Goal: Book appointment/travel/reservation

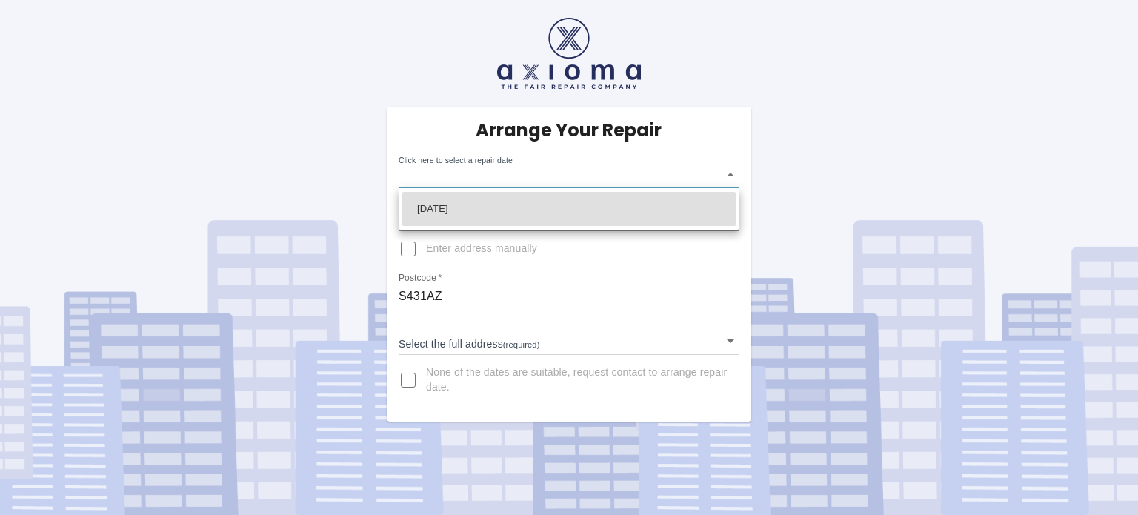
click at [575, 173] on body "Arrange Your Repair Click here to select a repair date ​ Phone Number   * 07727…" at bounding box center [569, 257] width 1138 height 515
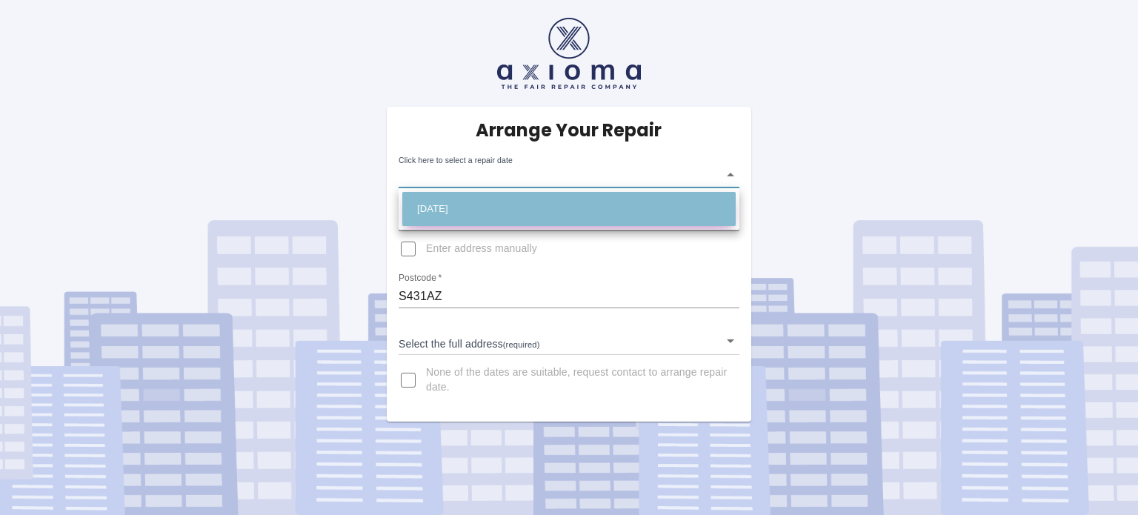
click at [530, 212] on li "[DATE]" at bounding box center [568, 209] width 333 height 34
type input "[DATE]T00:00:00.000Z"
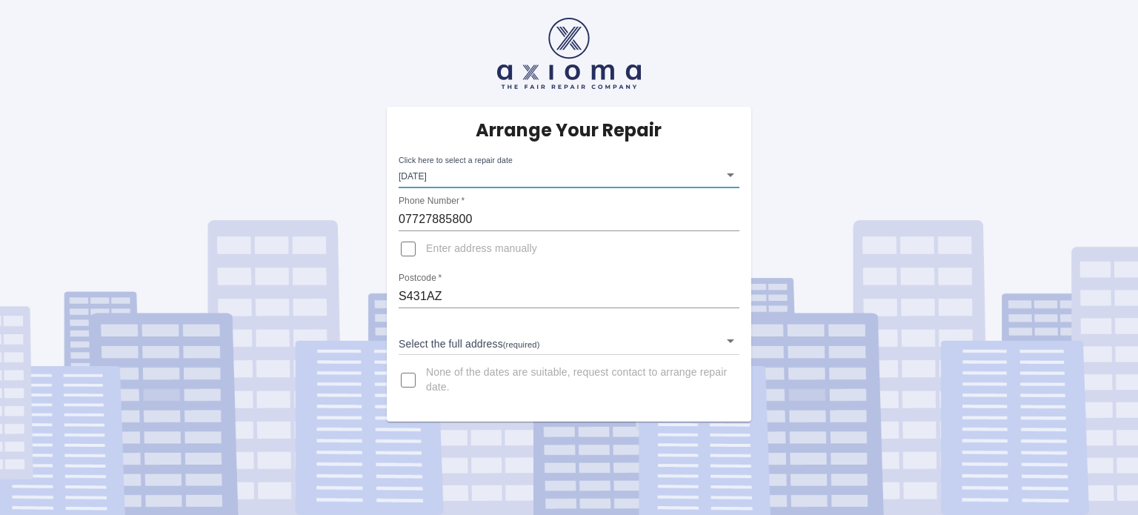
click at [498, 342] on body "Arrange Your Repair Click here to select a repair date [DATE] [DATE]T00:00:00.0…" at bounding box center [569, 257] width 1138 height 515
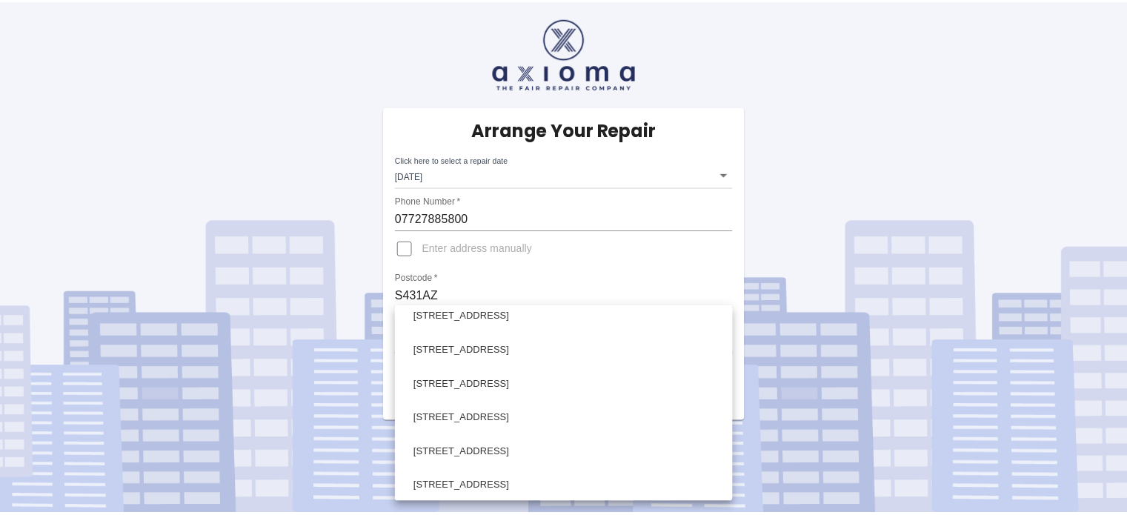
scroll to position [1211, 0]
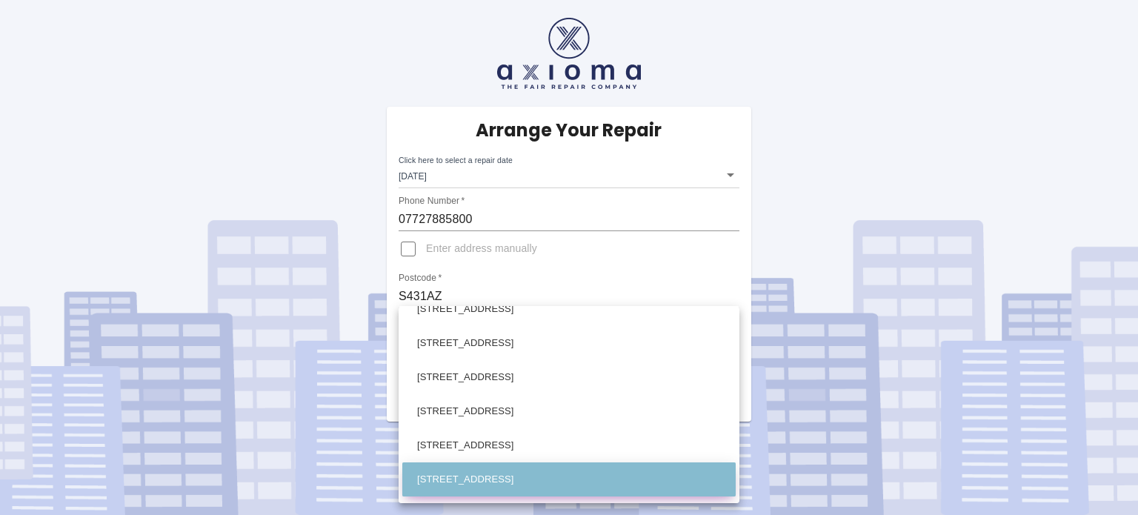
click at [593, 479] on li "39 The Crescent Brimington, Chesterfield Derbyshire" at bounding box center [568, 479] width 333 height 34
type input "39 The Crescent Brimington, Chesterfield Derbyshire"
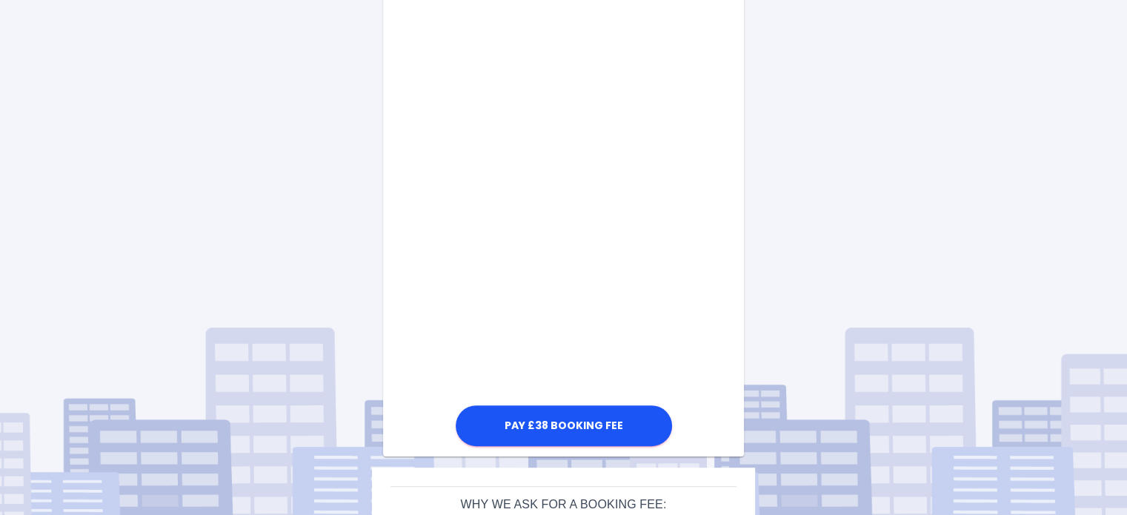
scroll to position [863, 0]
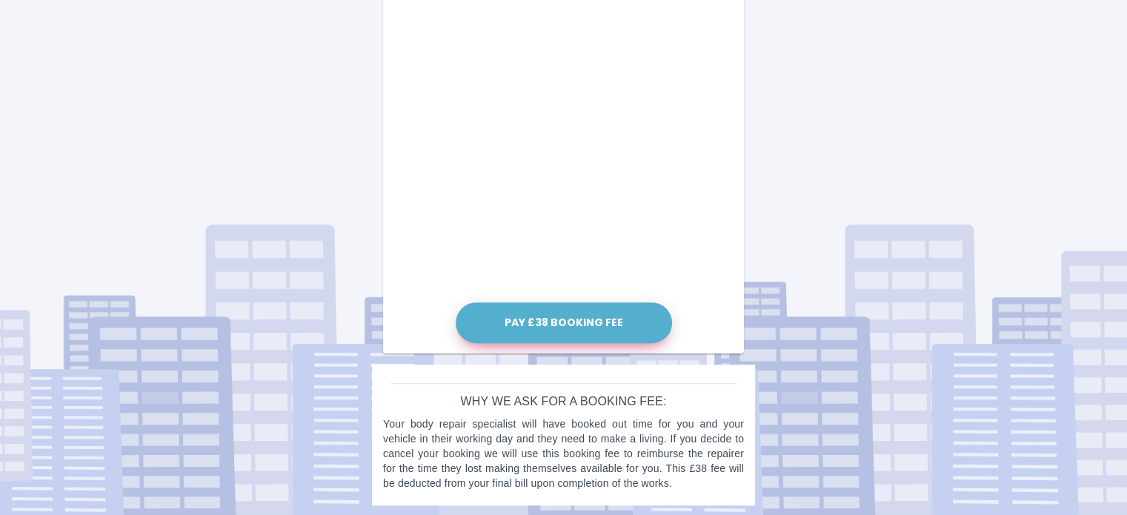
click at [596, 336] on button "Pay £38 Booking Fee" at bounding box center [564, 322] width 216 height 41
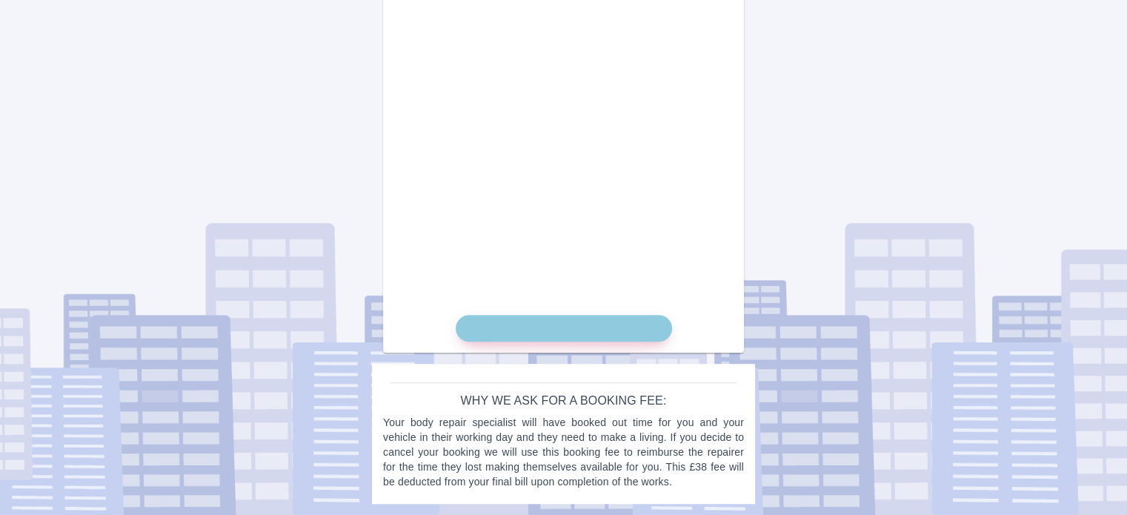
scroll to position [849, 0]
